Goal: Download file/media

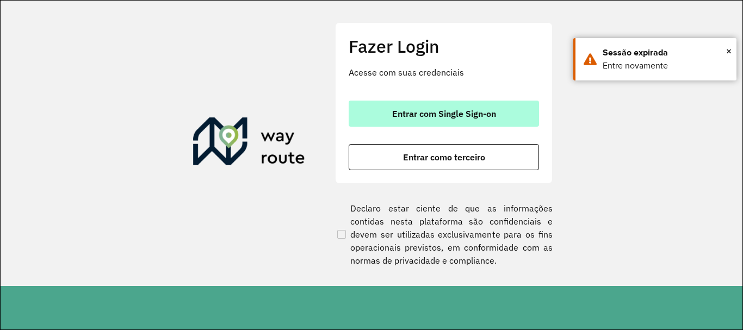
click at [436, 107] on button "Entrar com Single Sign-on" at bounding box center [444, 114] width 190 height 26
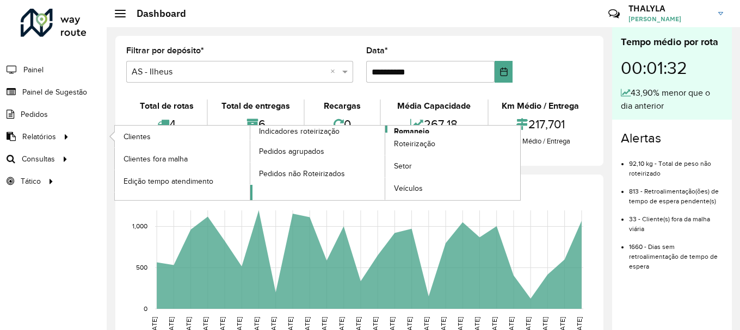
click at [414, 126] on span "Romaneio" at bounding box center [411, 131] width 35 height 11
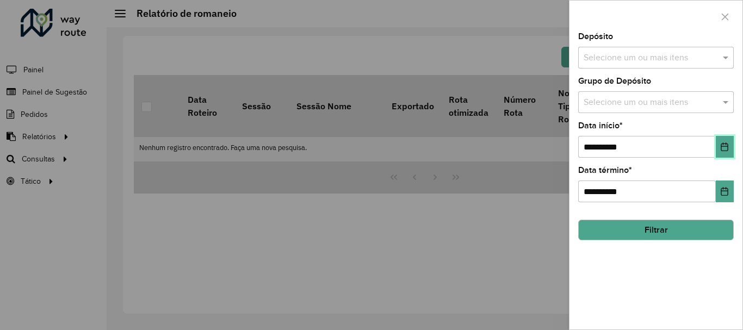
click at [719, 141] on button "Choose Date" at bounding box center [725, 147] width 18 height 22
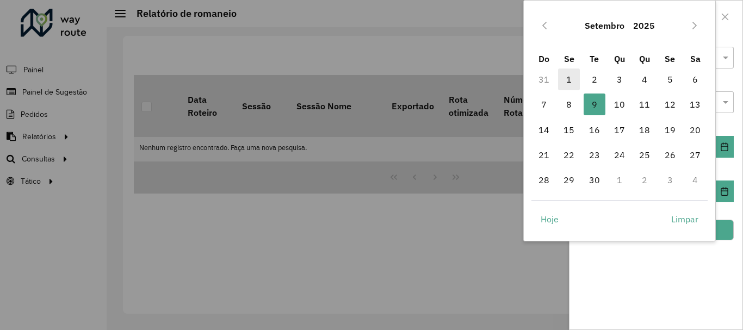
click at [574, 83] on span "1" at bounding box center [569, 80] width 22 height 22
type input "**********"
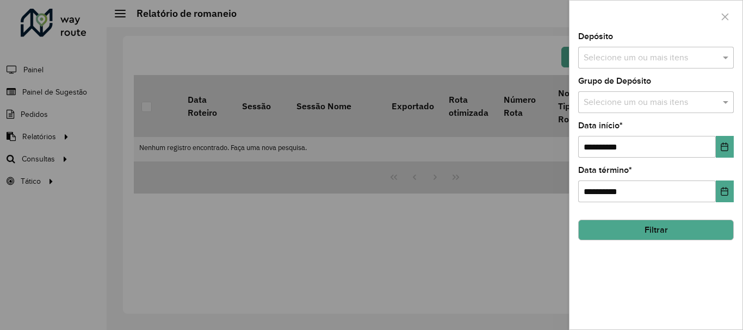
click at [670, 232] on button "Filtrar" at bounding box center [656, 230] width 156 height 21
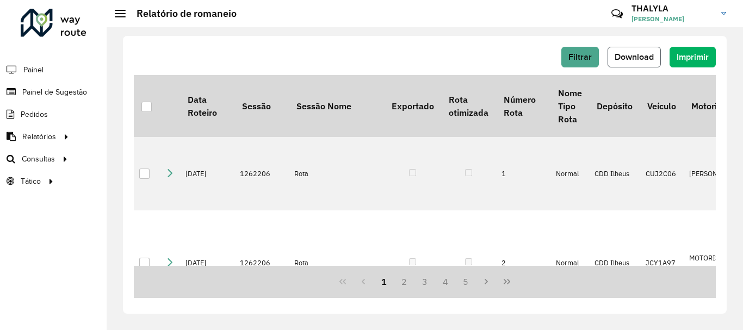
click at [630, 58] on span "Download" at bounding box center [634, 56] width 39 height 9
